Goal: Use online tool/utility: Utilize a website feature to perform a specific function

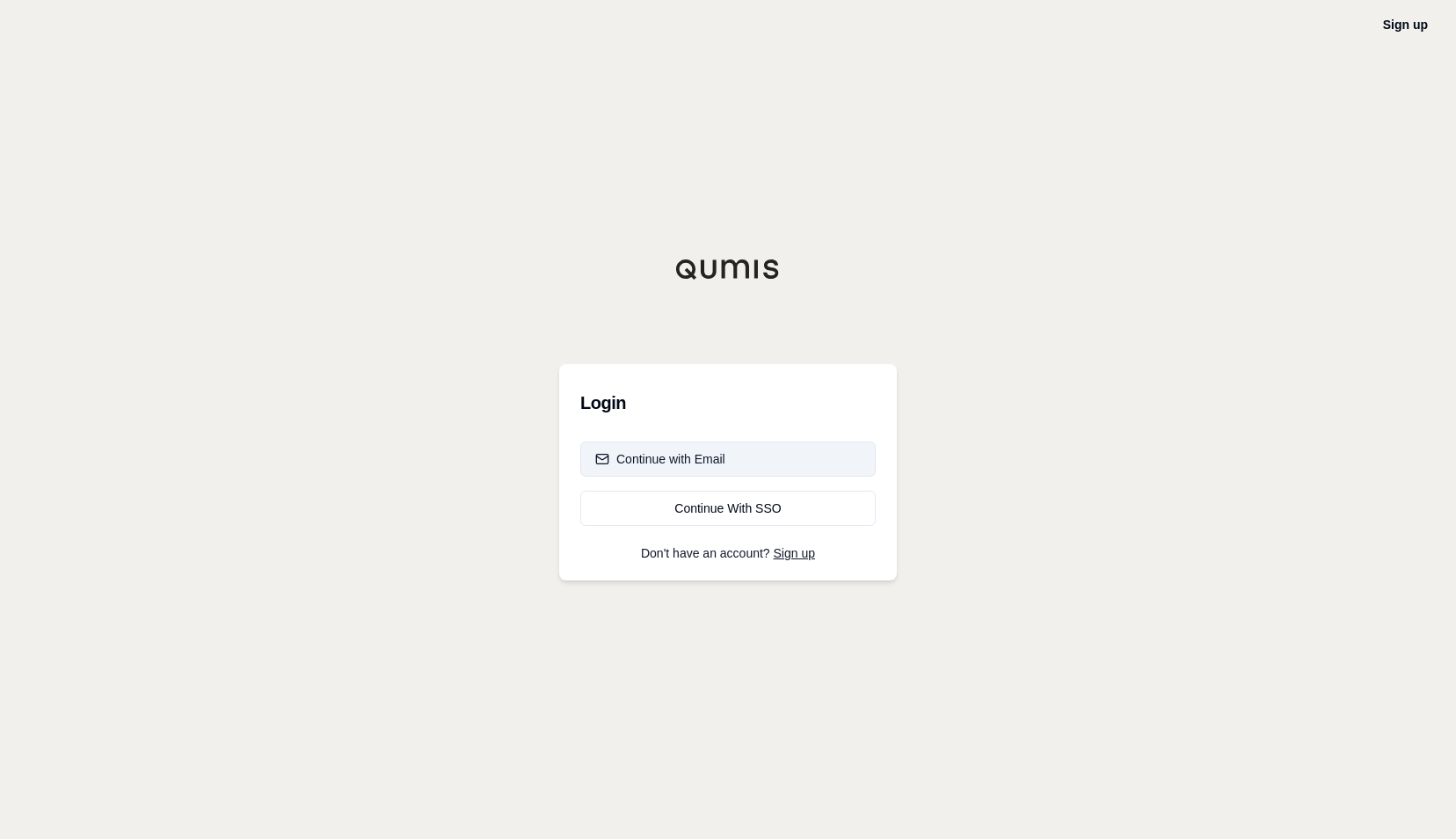
click at [664, 463] on div "Continue with Email" at bounding box center [661, 459] width 130 height 18
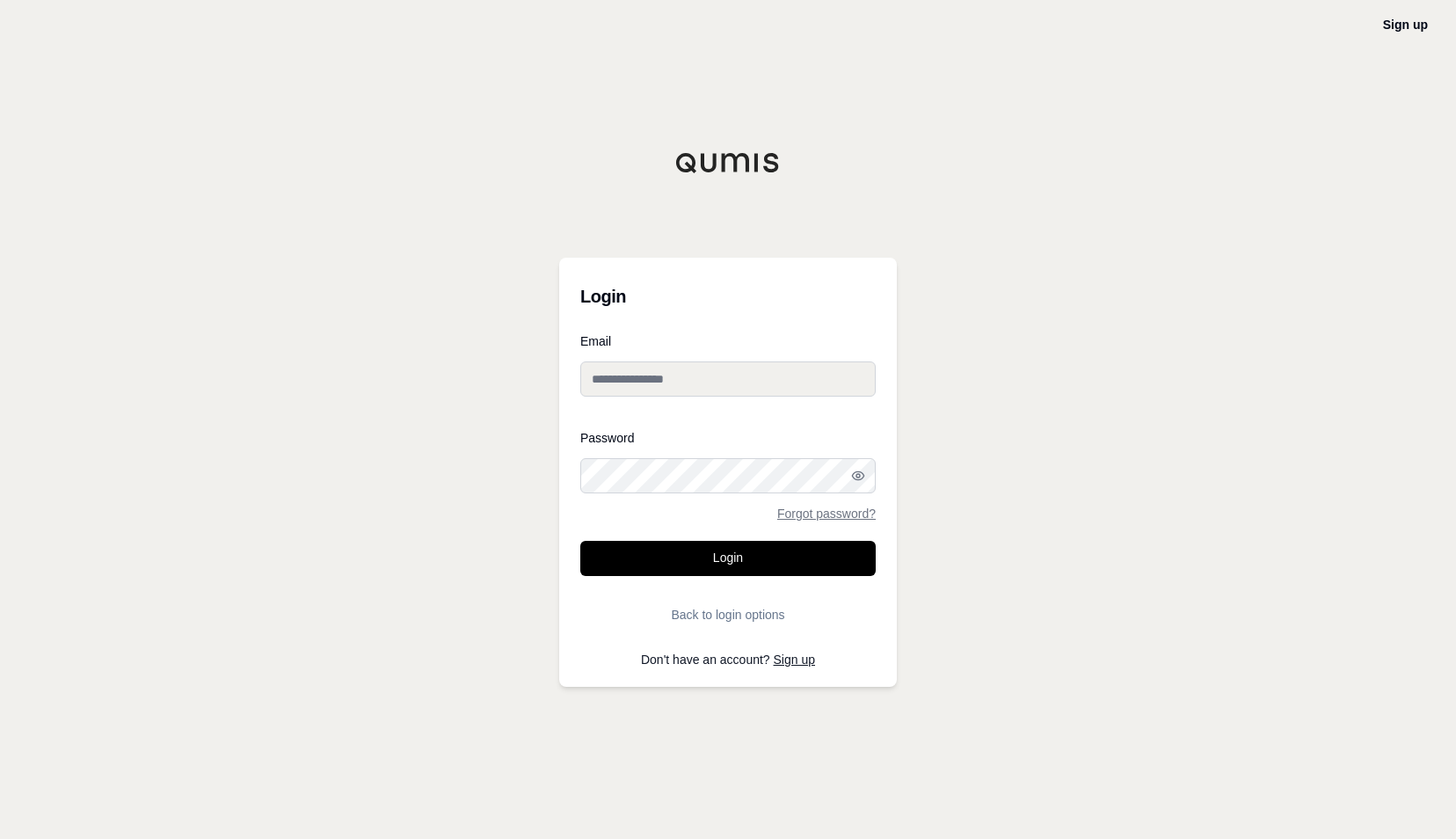
click at [683, 369] on input "Email" at bounding box center [728, 379] width 295 height 35
type input "**********"
click at [581, 541] on button "Login" at bounding box center [728, 558] width 295 height 35
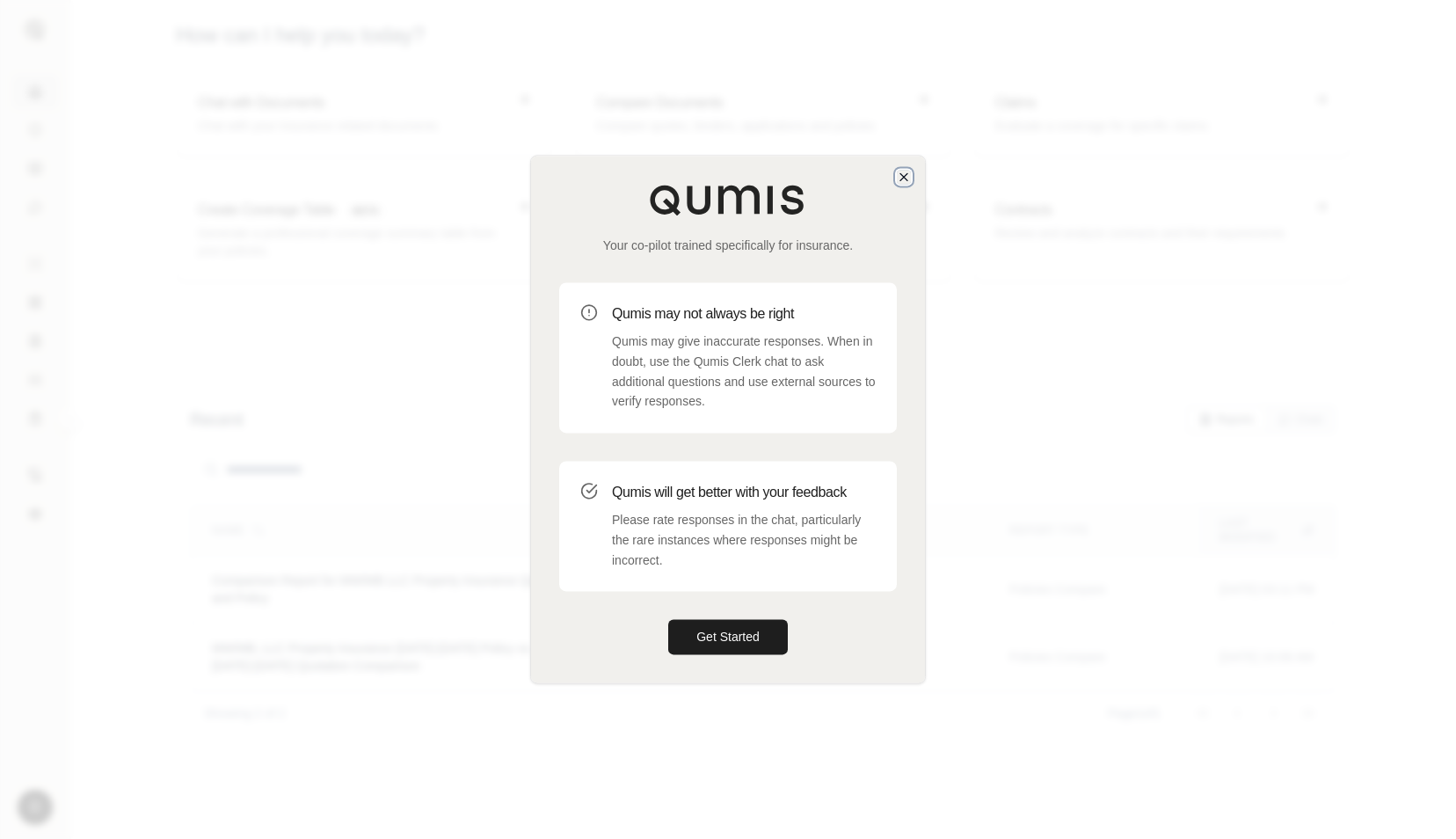
click at [902, 179] on icon "button" at bounding box center [903, 177] width 14 height 14
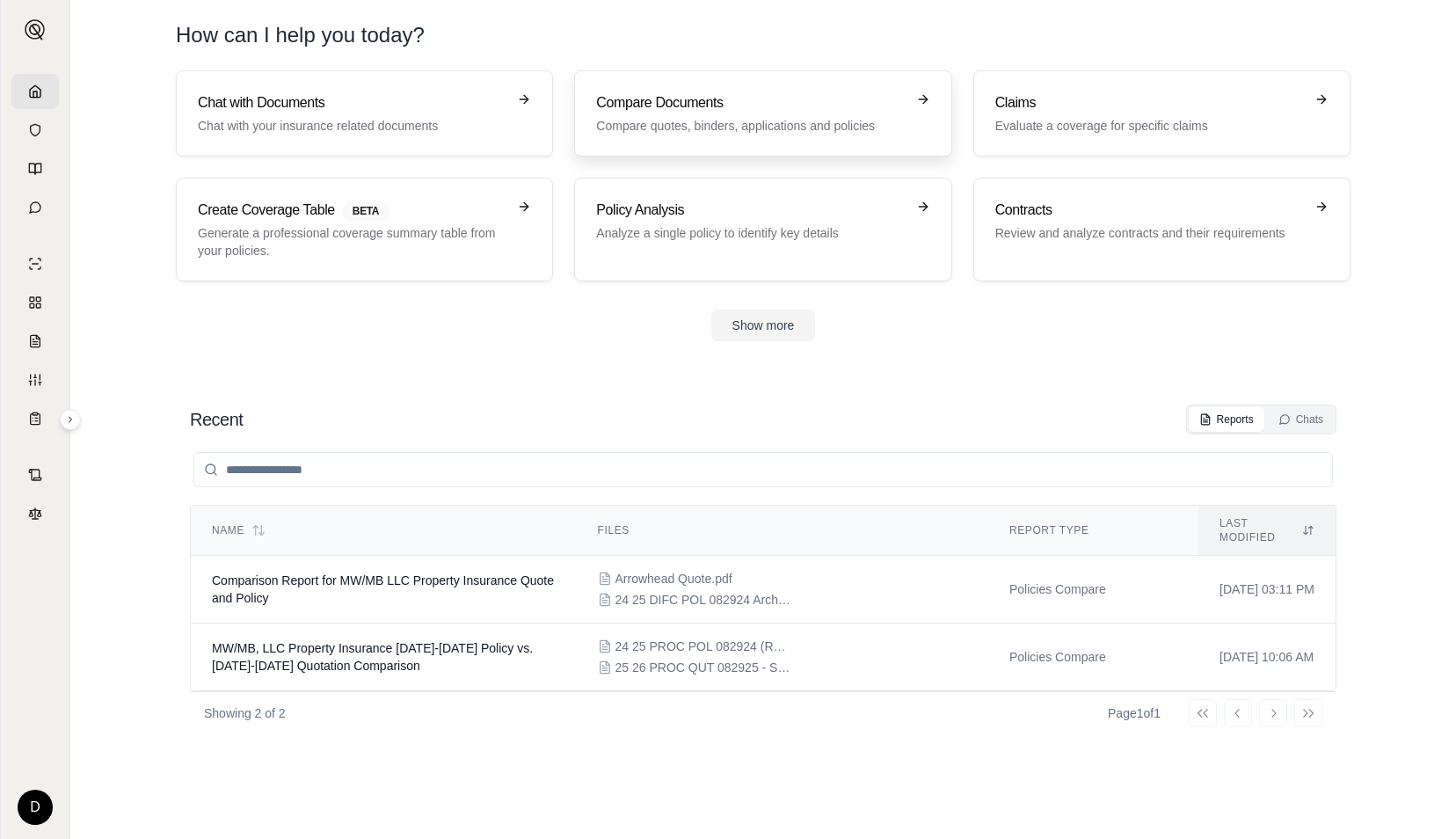
click at [780, 124] on p "Compare quotes, binders, applications and policies" at bounding box center [751, 125] width 308 height 18
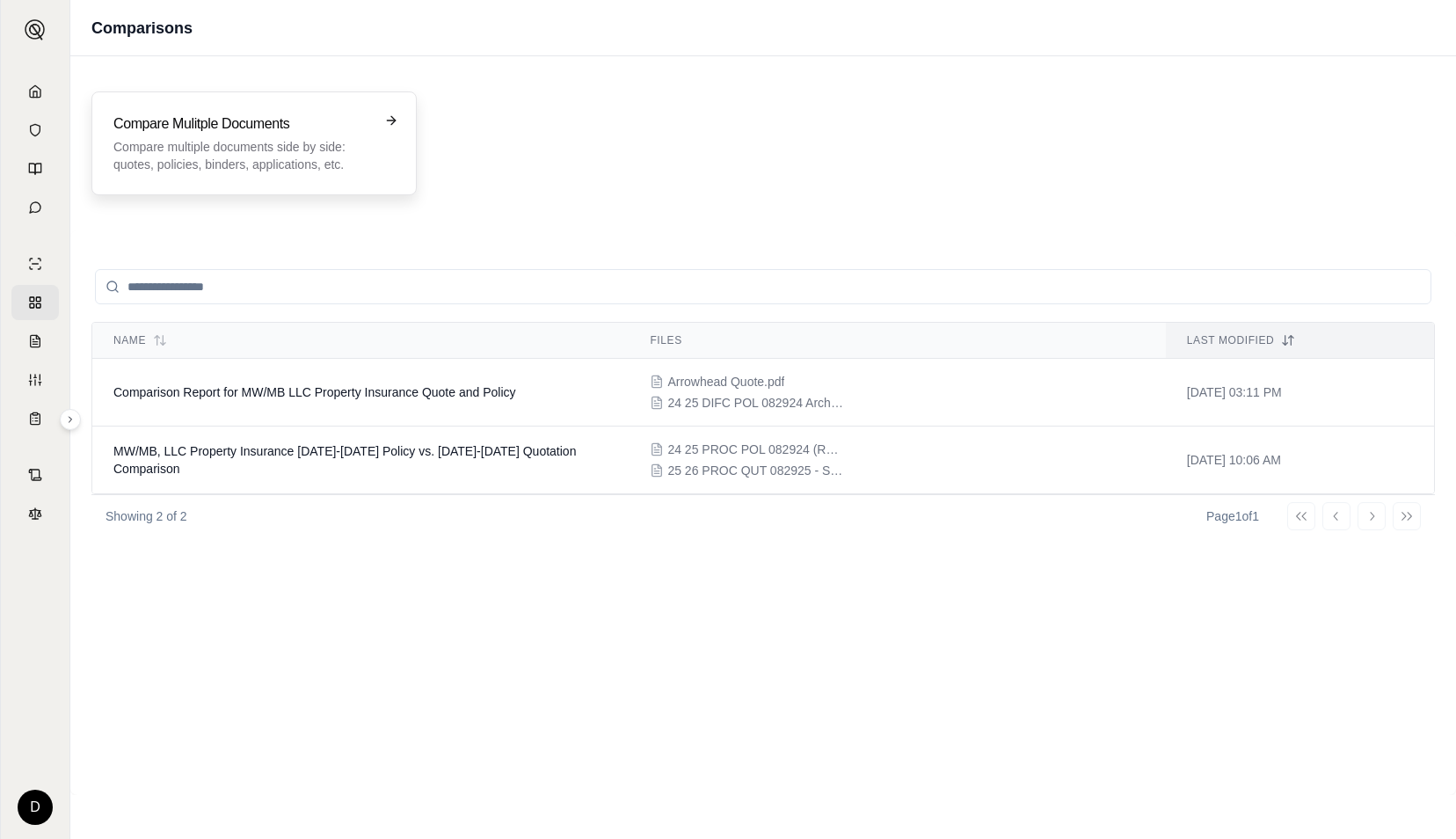
click at [227, 155] on p "Compare multiple documents side by side: quotes, policies, binders, application…" at bounding box center [242, 156] width 256 height 35
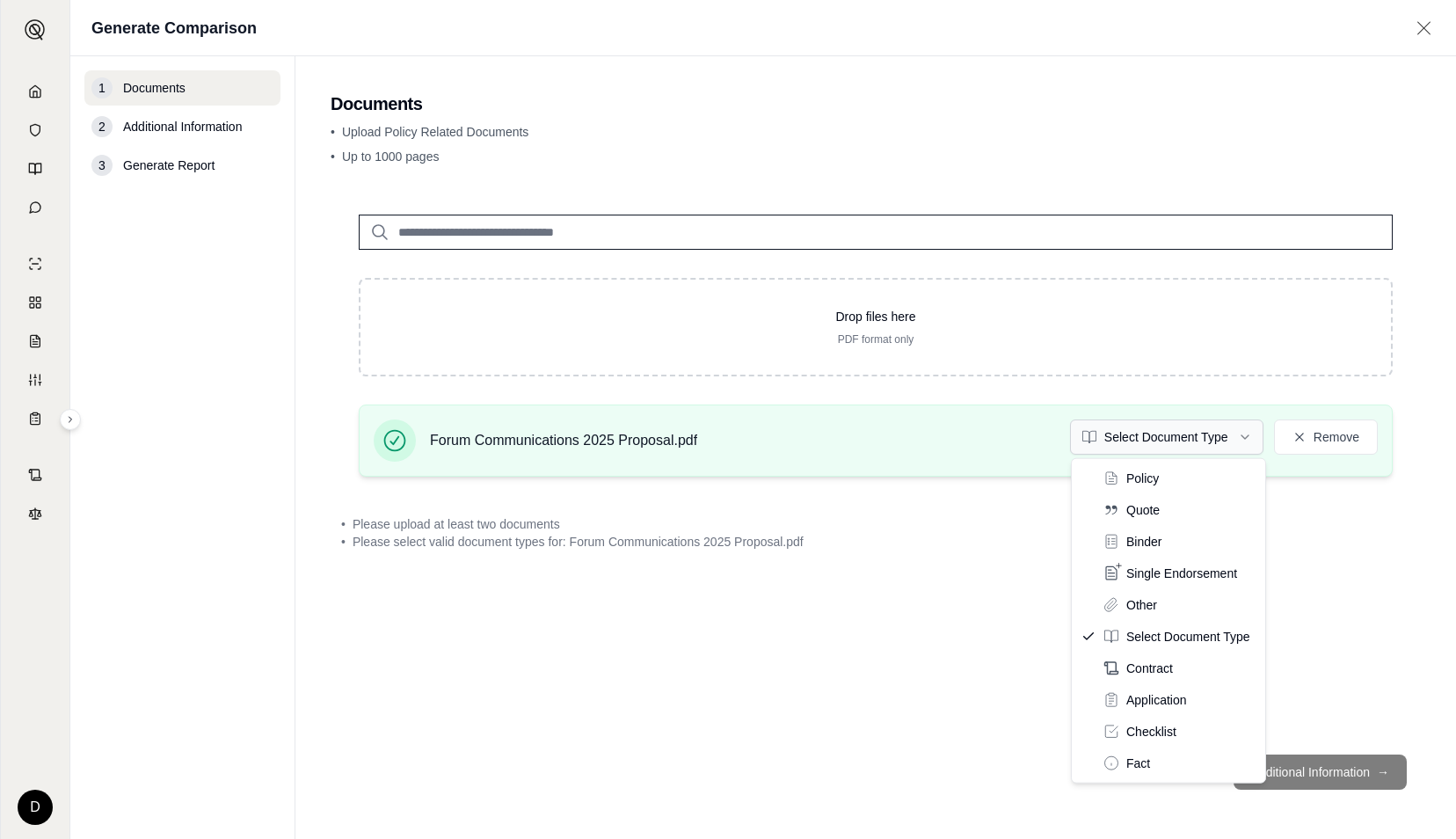
click at [1170, 441] on html "D Generate Comparison 1 Documents 2 Additional Information 3 Generate Report Do…" at bounding box center [728, 419] width 1456 height 839
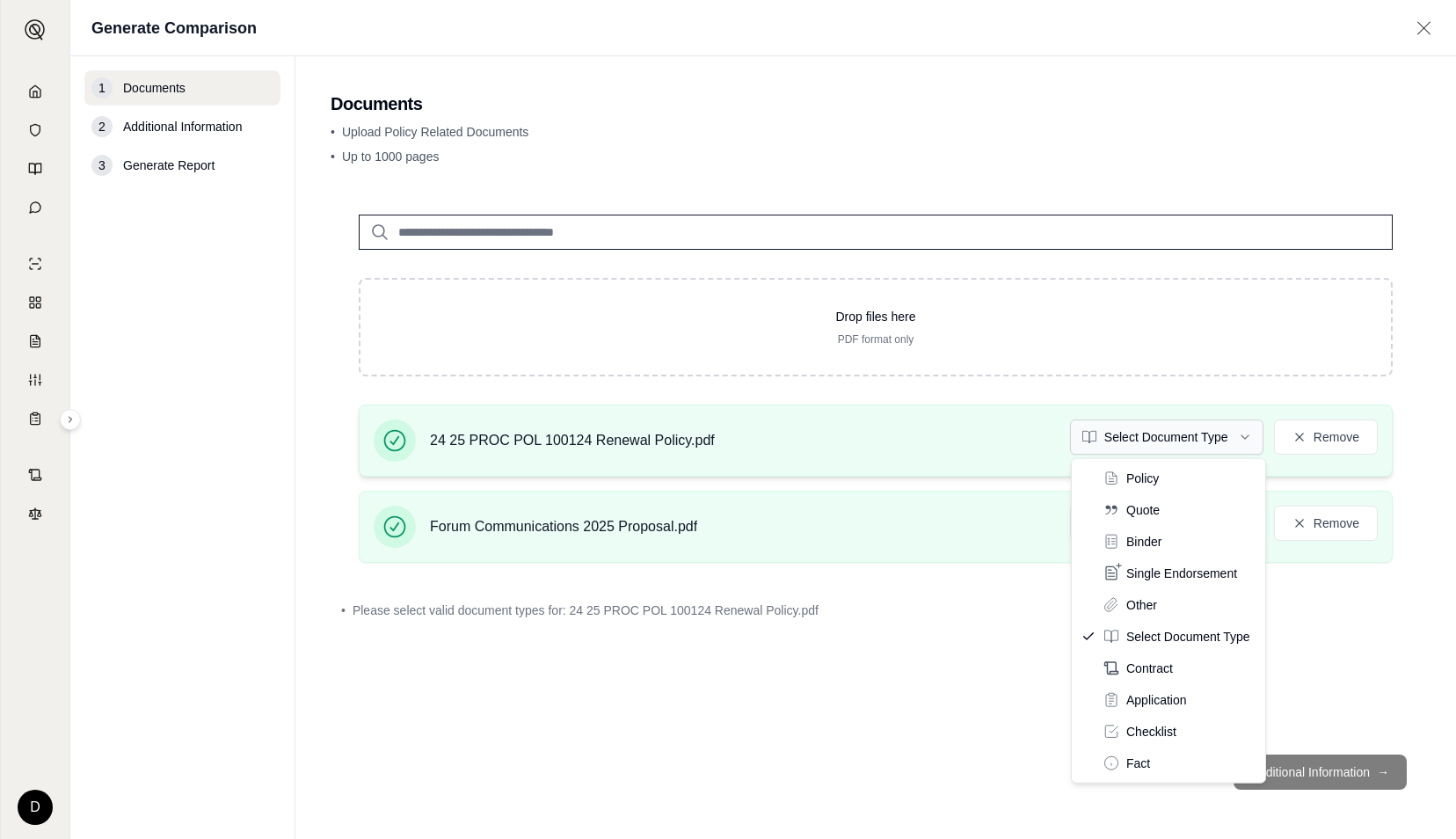
click at [1171, 436] on html "D Generate Comparison 1 Documents 2 Additional Information 3 Generate Report Do…" at bounding box center [728, 419] width 1456 height 839
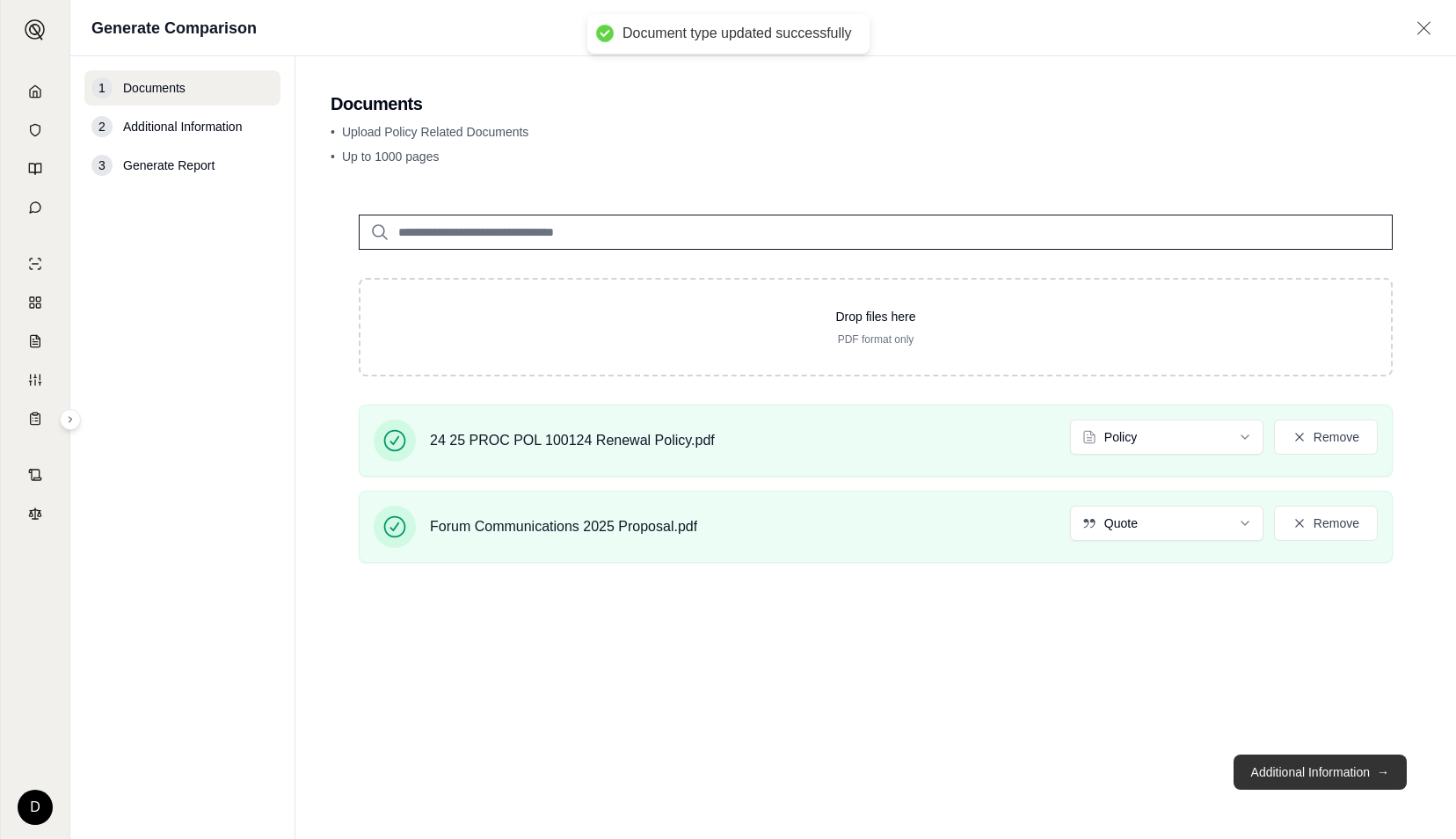
click at [1292, 775] on button "Additional Information →" at bounding box center [1320, 772] width 173 height 35
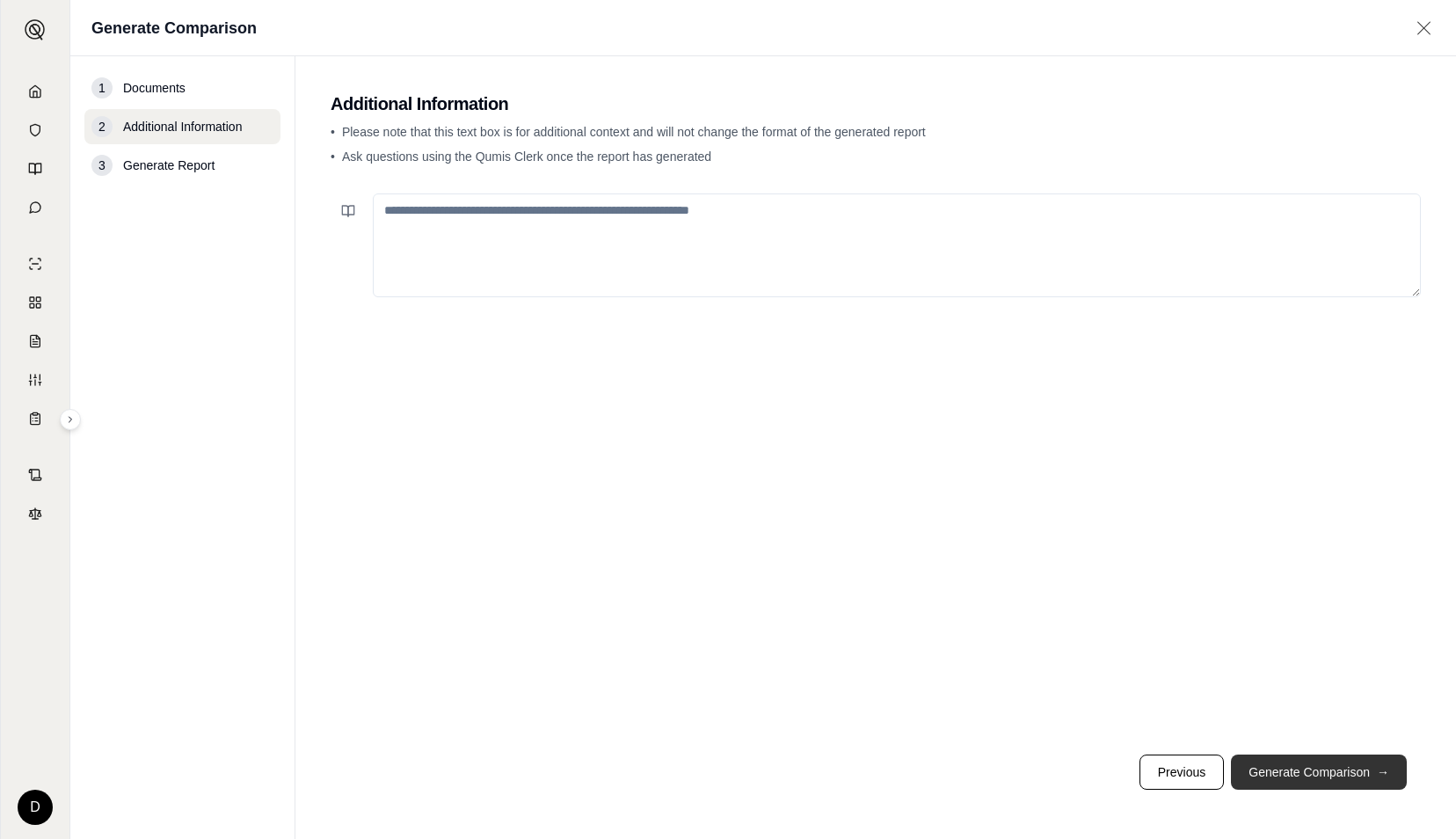
click at [1292, 772] on button "Generate Comparison →" at bounding box center [1318, 772] width 176 height 35
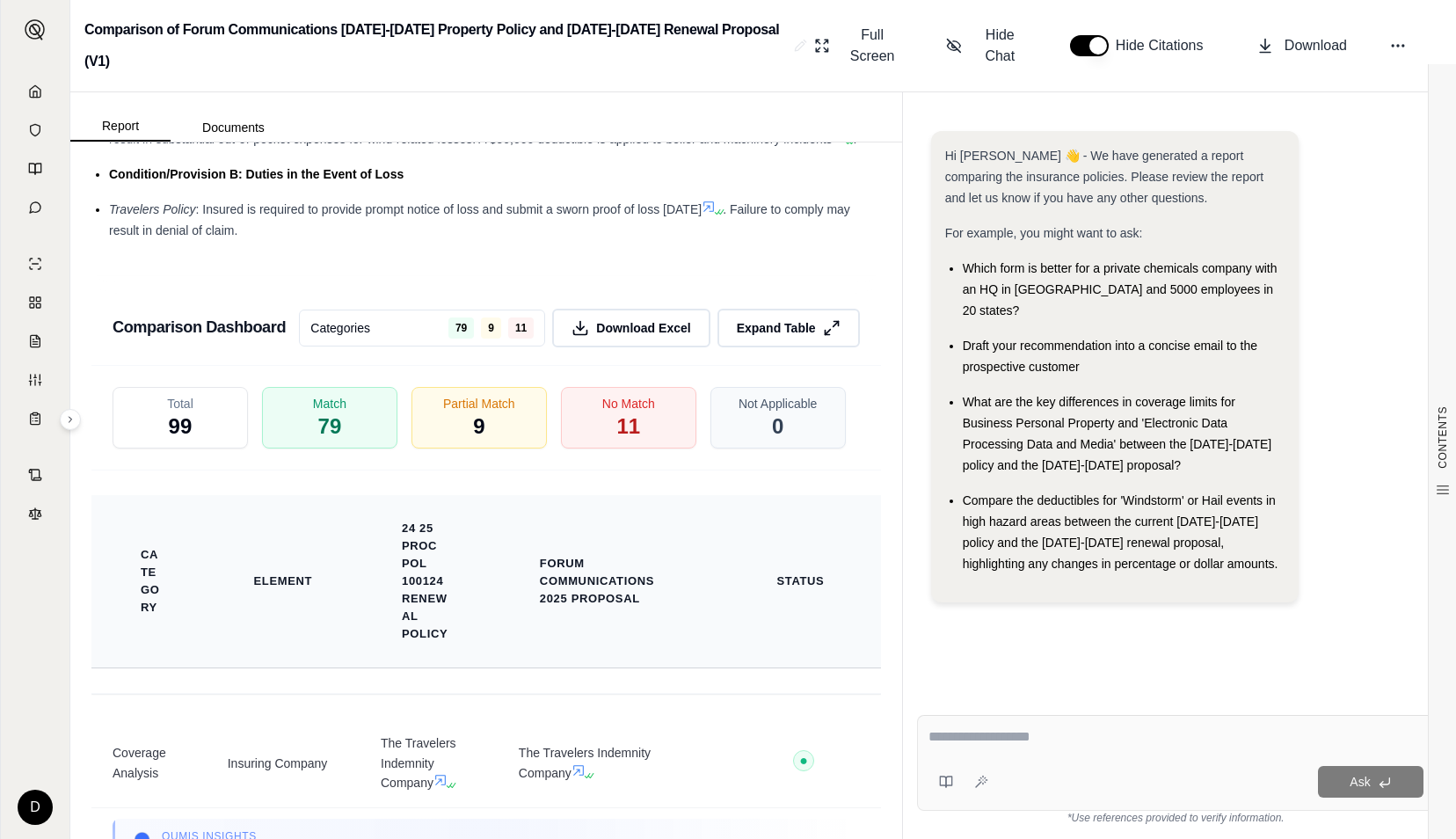
scroll to position [2960, 0]
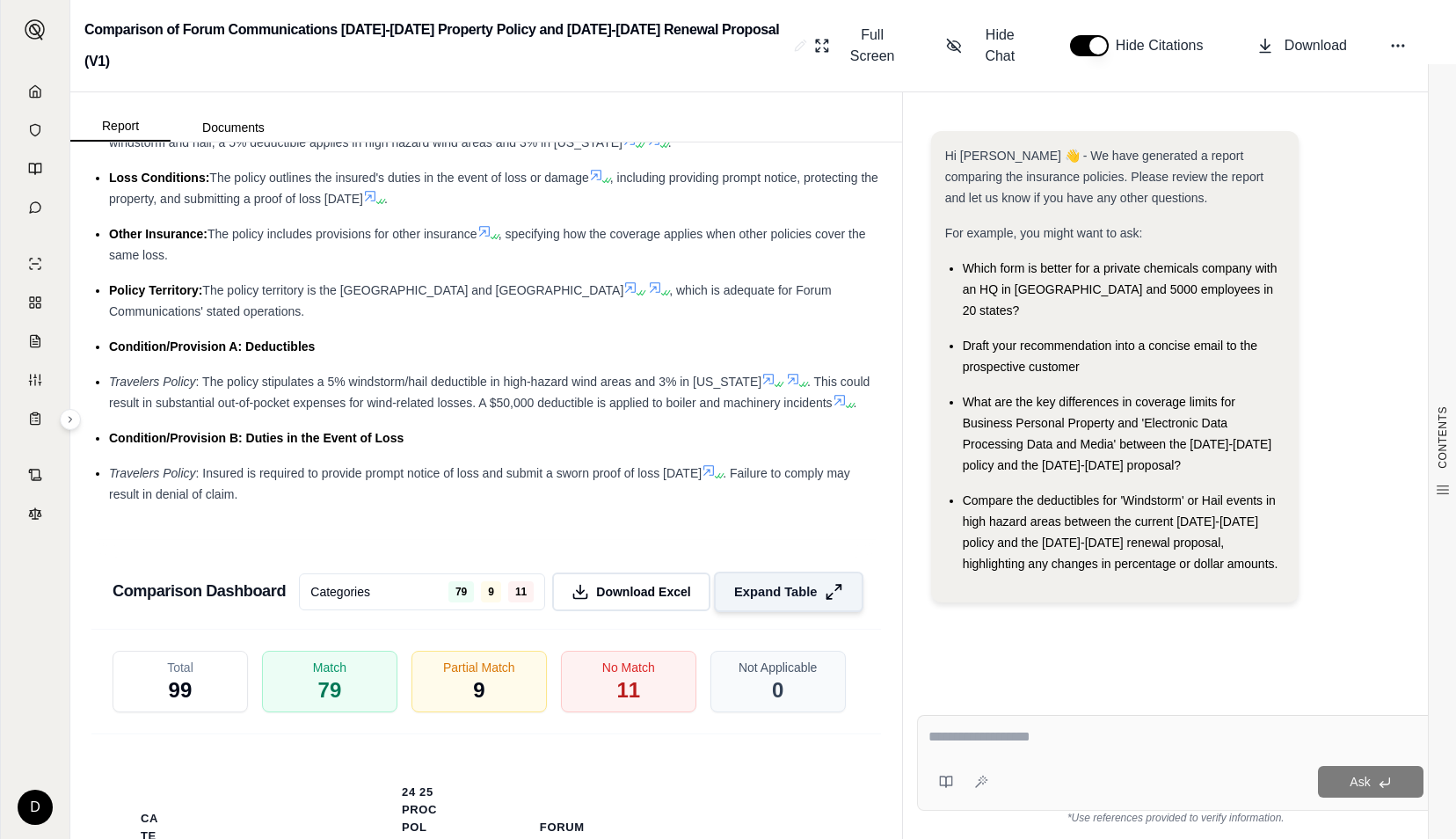
click at [827, 600] on button "Expand Table" at bounding box center [789, 592] width 150 height 41
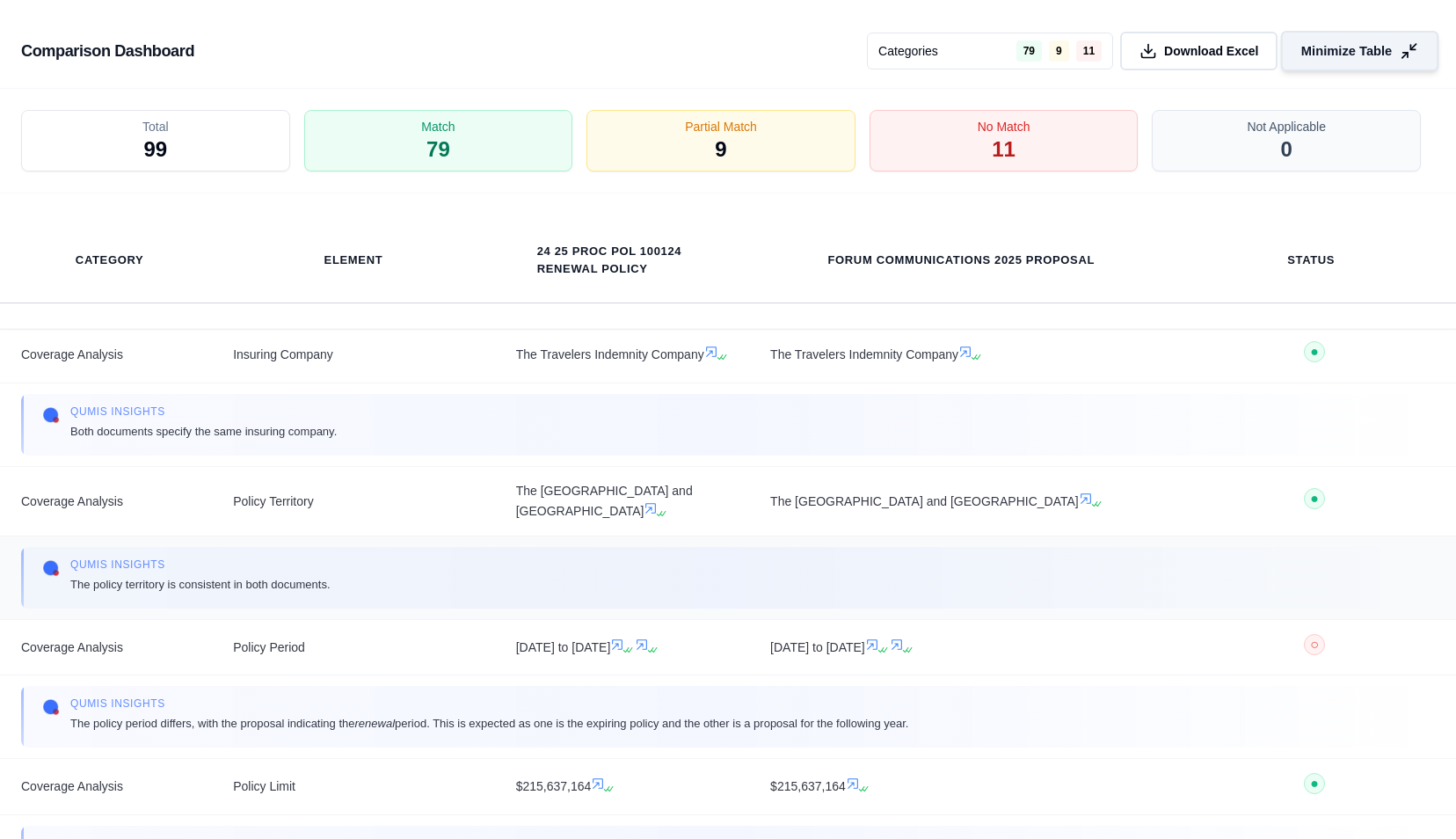
scroll to position [0, 0]
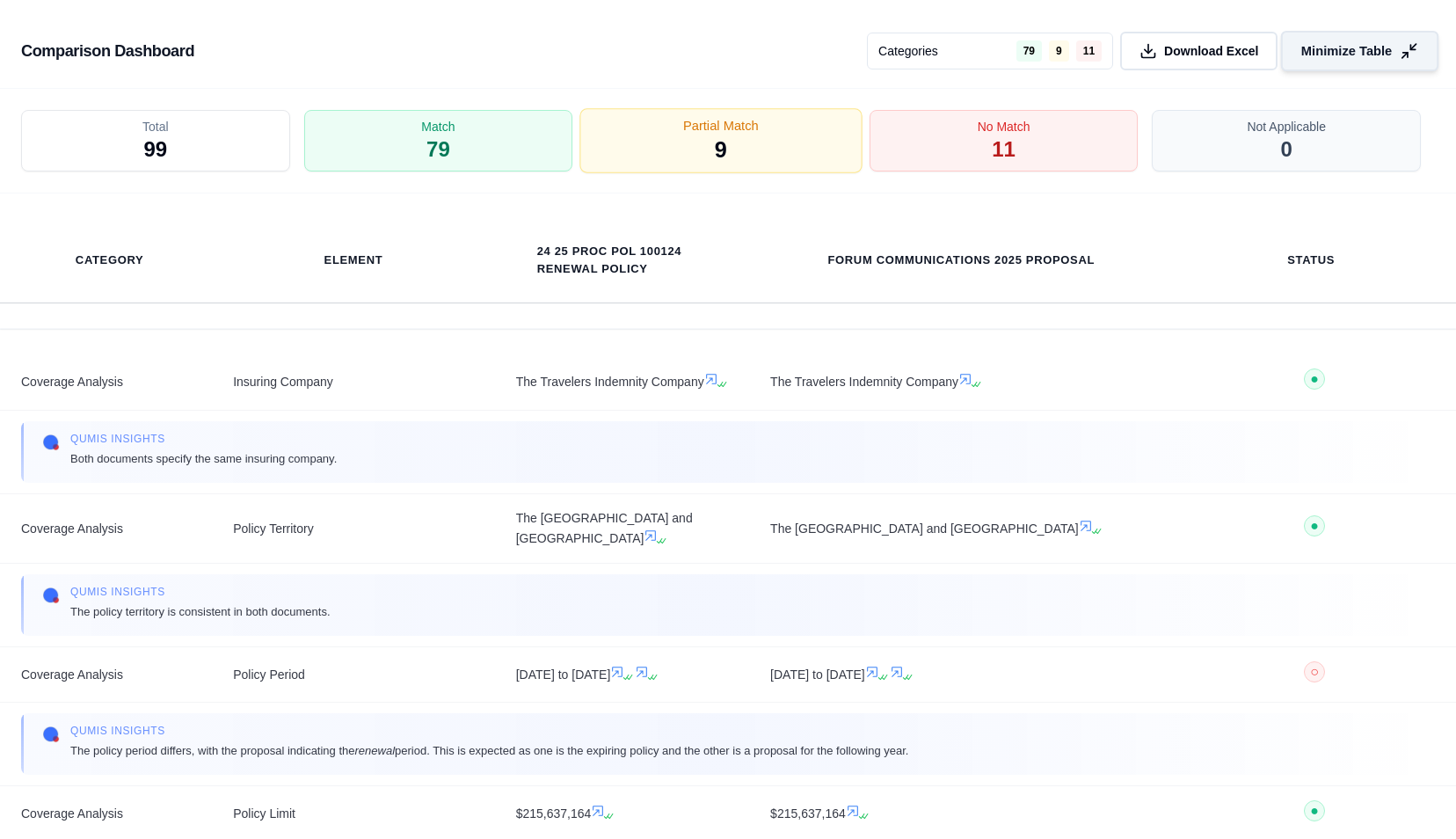
click at [670, 136] on div "Partial Match 9" at bounding box center [722, 141] width 282 height 65
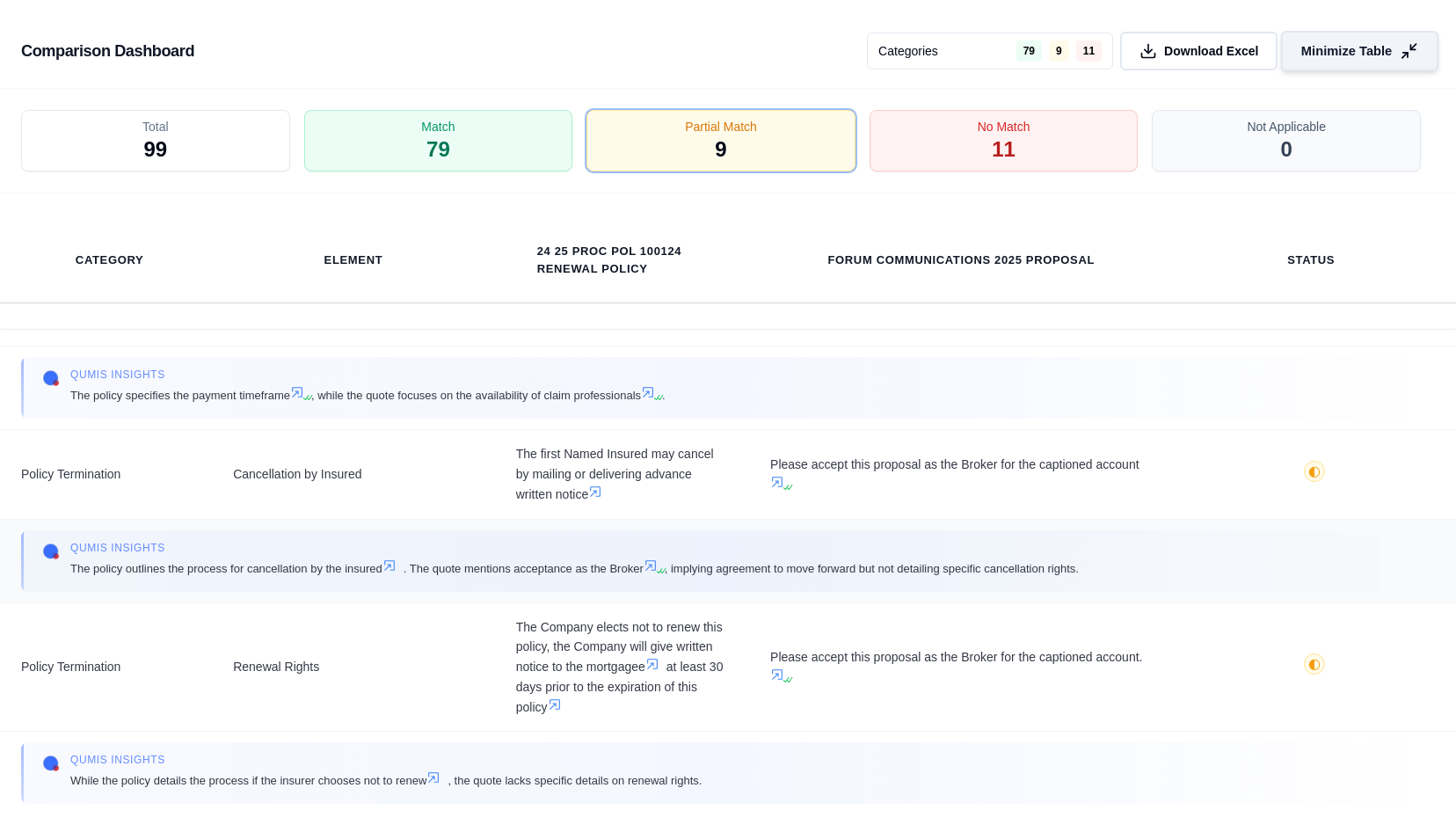
scroll to position [1320, 0]
click at [969, 131] on div "No Match 11" at bounding box center [1004, 141] width 282 height 65
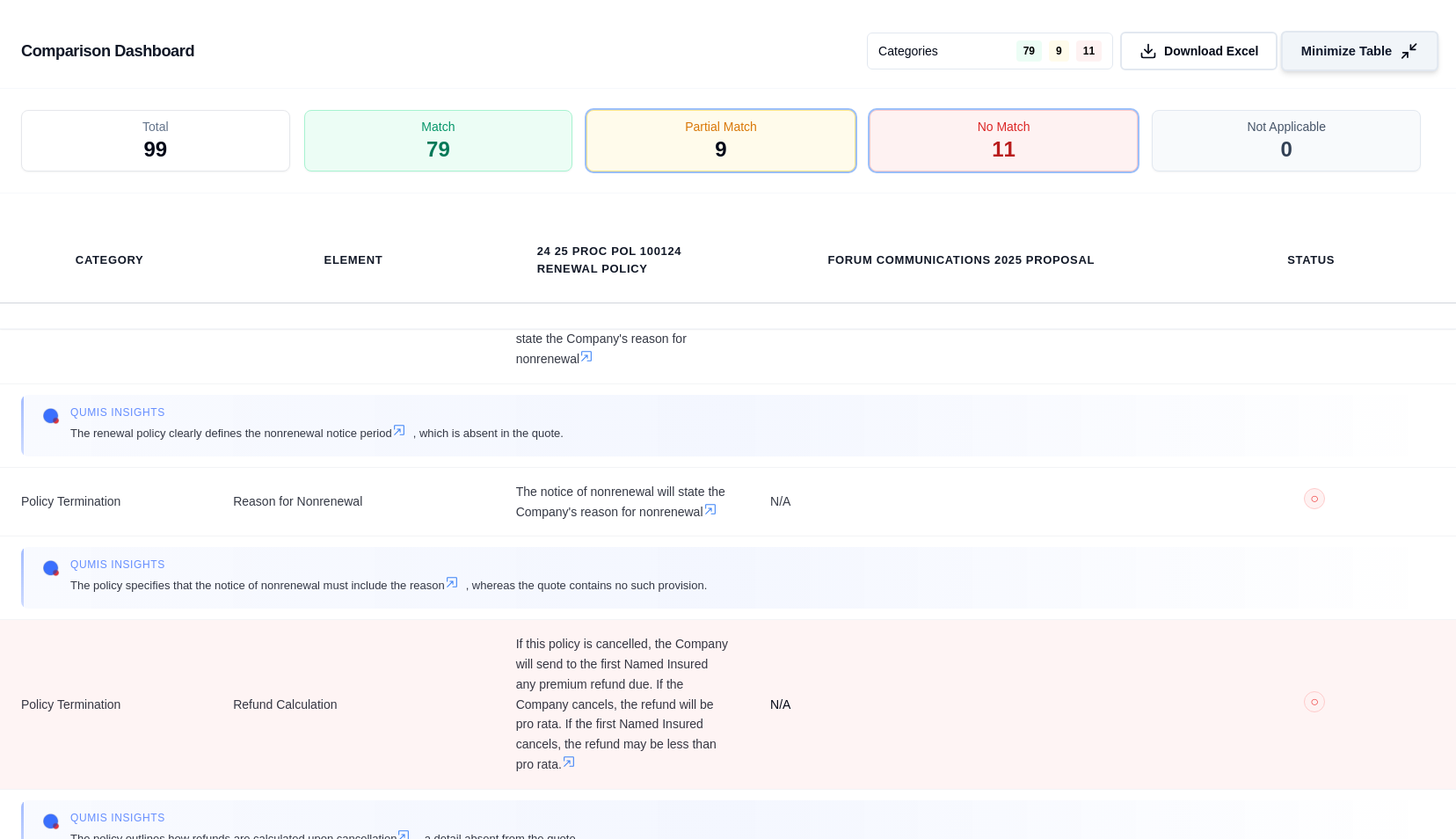
scroll to position [3300, 0]
